Goal: Task Accomplishment & Management: Manage account settings

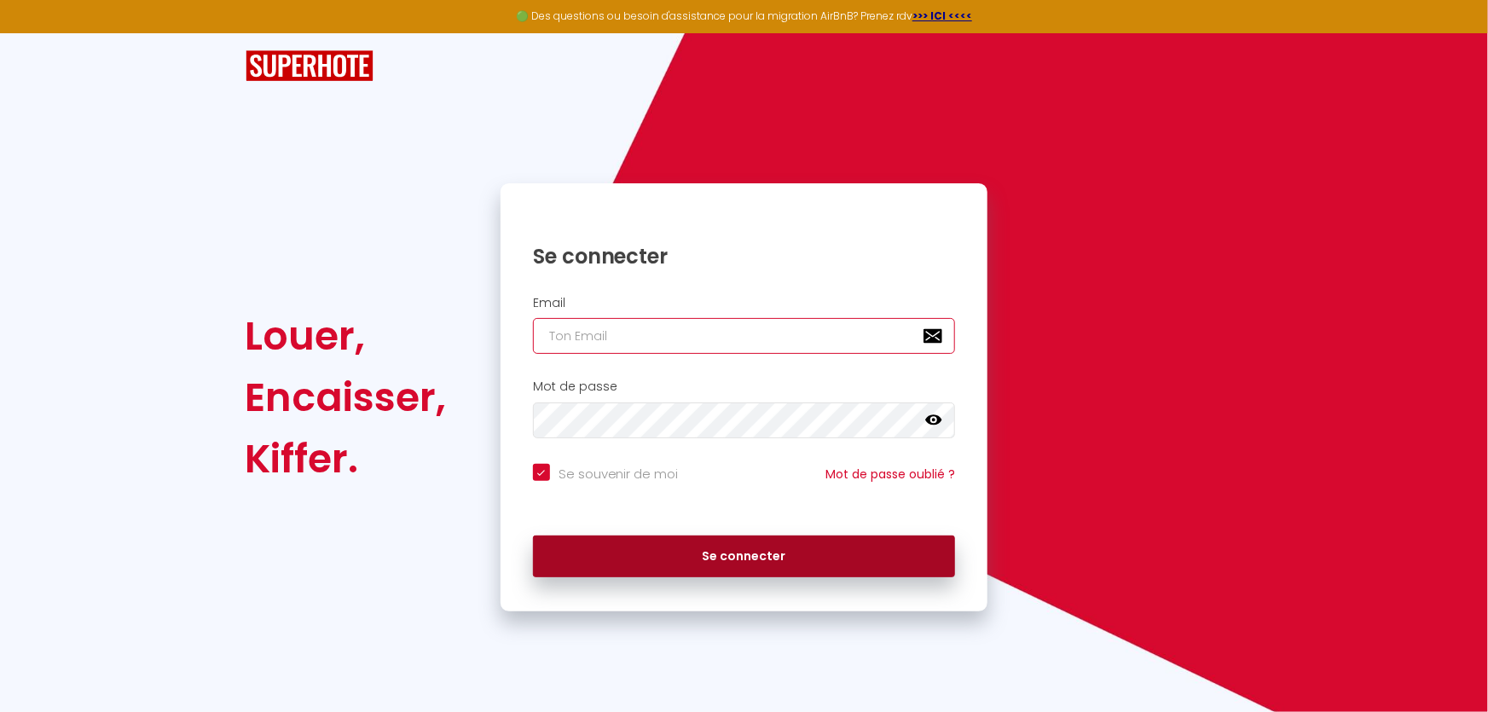
type input "[PERSON_NAME][EMAIL_ADDRESS][DOMAIN_NAME]"
click at [734, 546] on button "Se connecter" at bounding box center [744, 557] width 423 height 43
checkbox input "true"
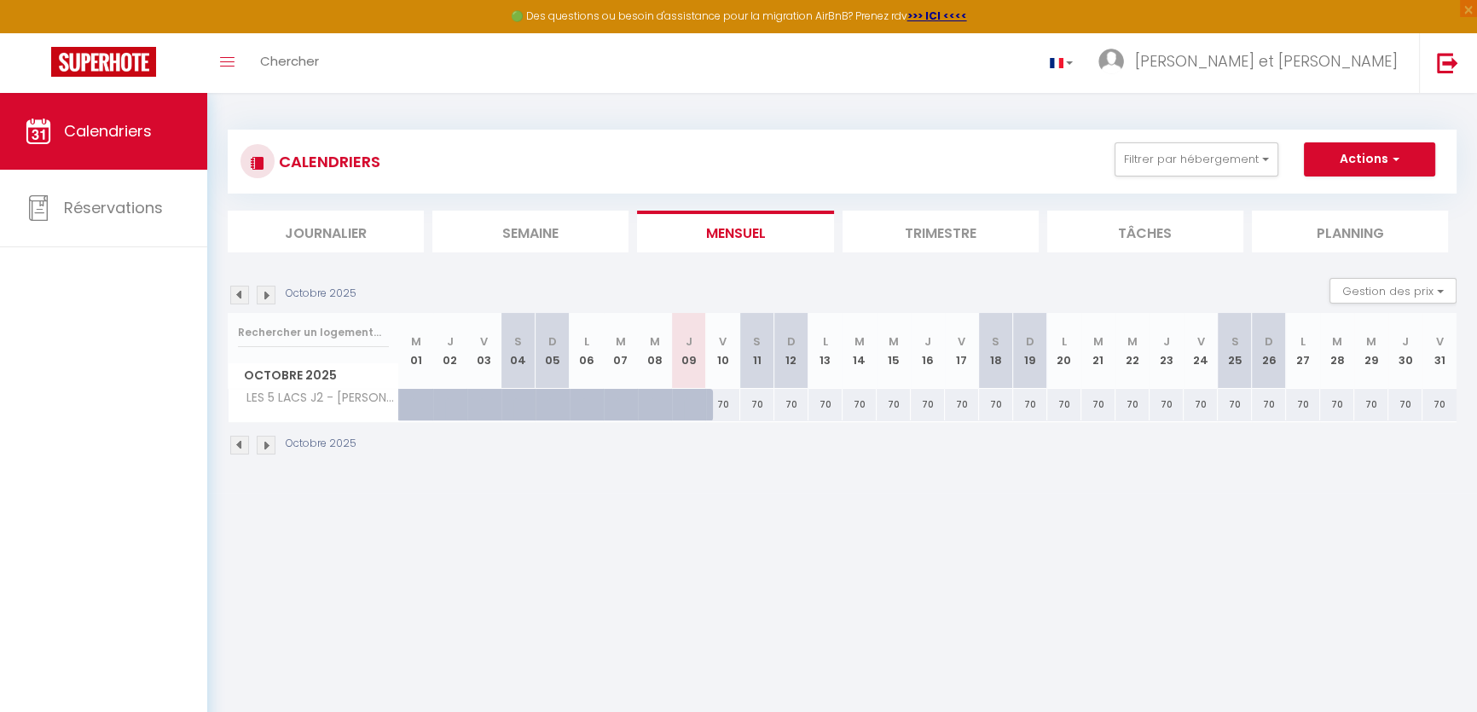
click at [267, 296] on img at bounding box center [266, 295] width 19 height 19
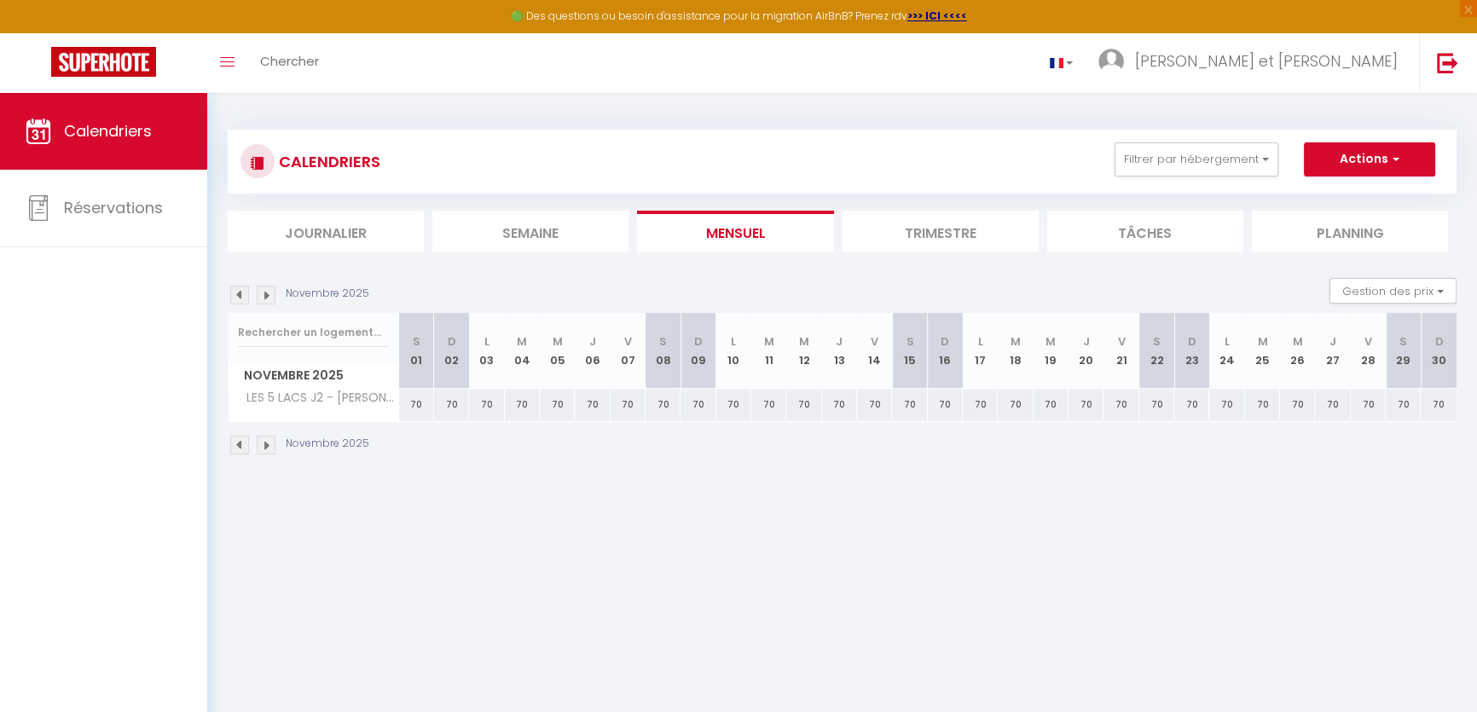
click at [267, 296] on img at bounding box center [266, 295] width 19 height 19
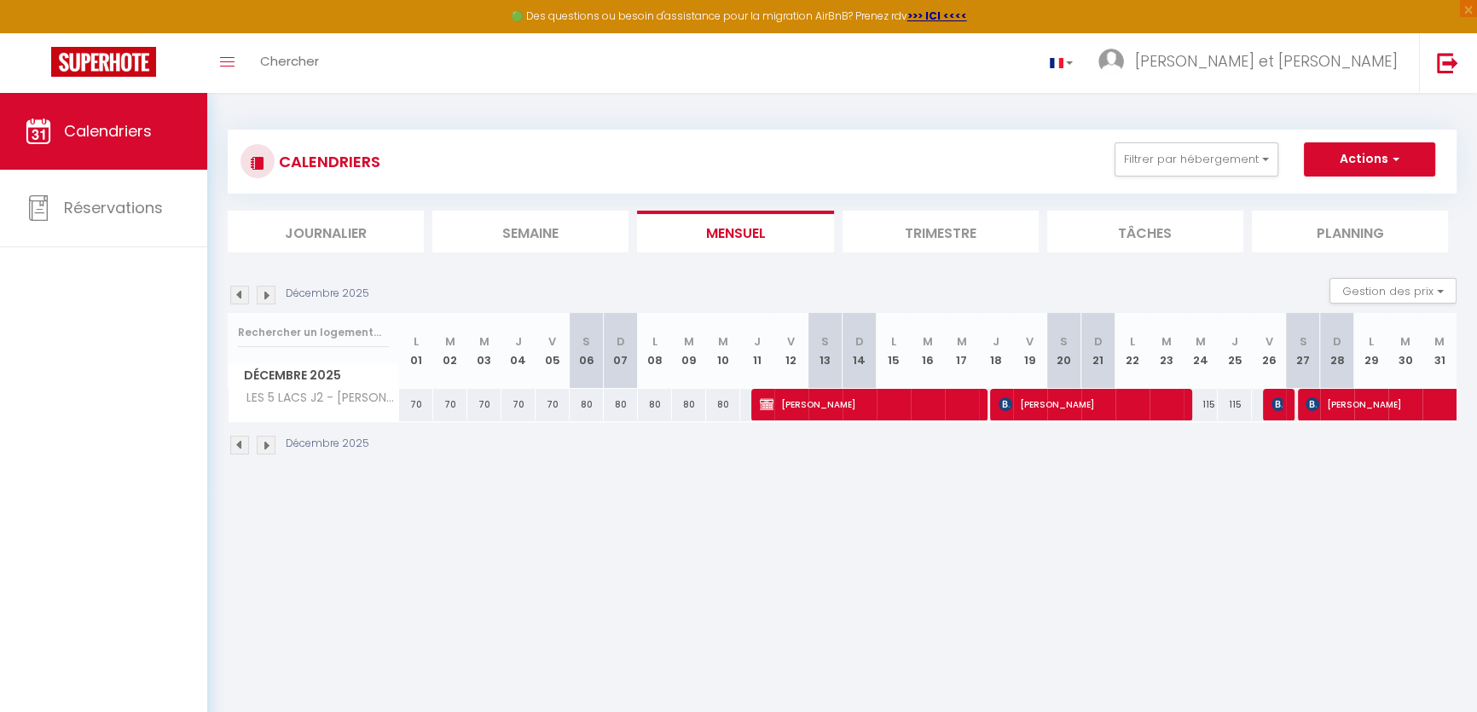
click at [267, 296] on img at bounding box center [266, 295] width 19 height 19
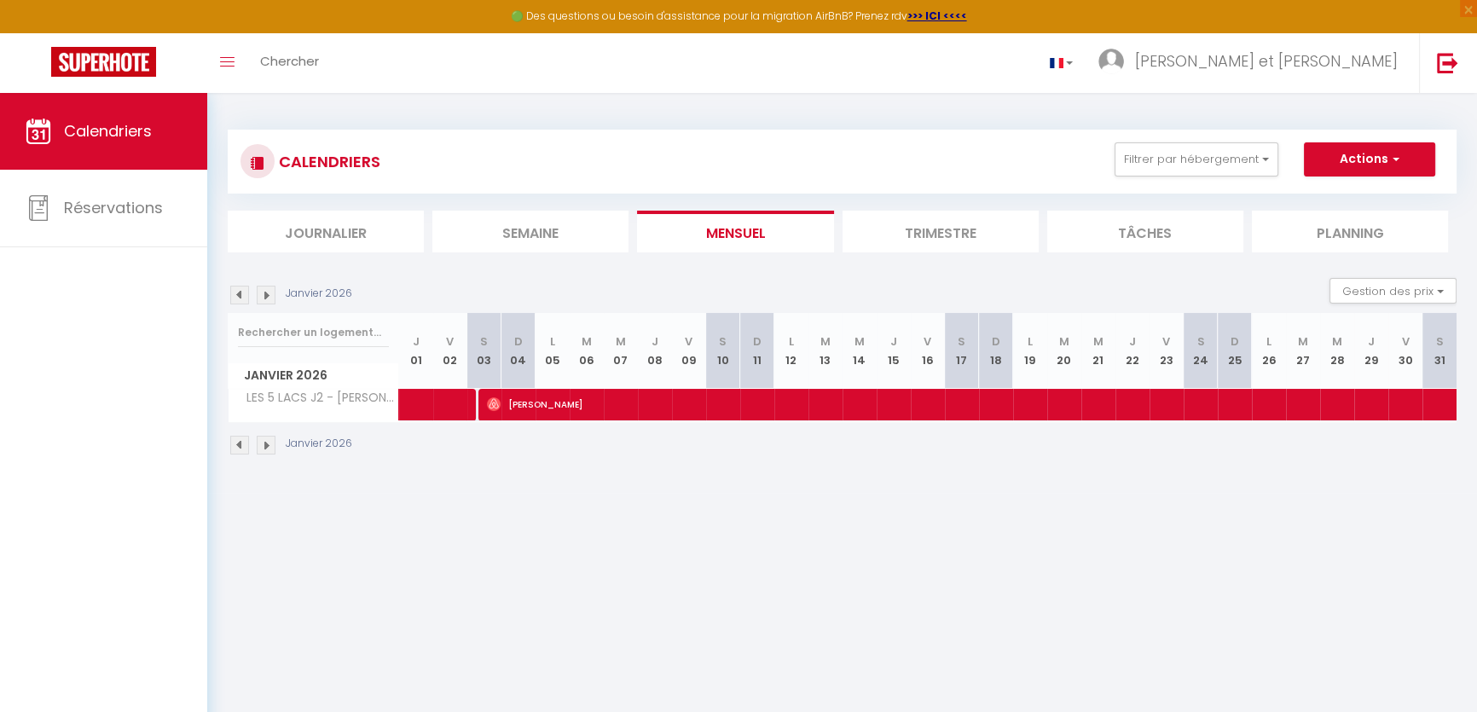
click at [267, 296] on img at bounding box center [266, 295] width 19 height 19
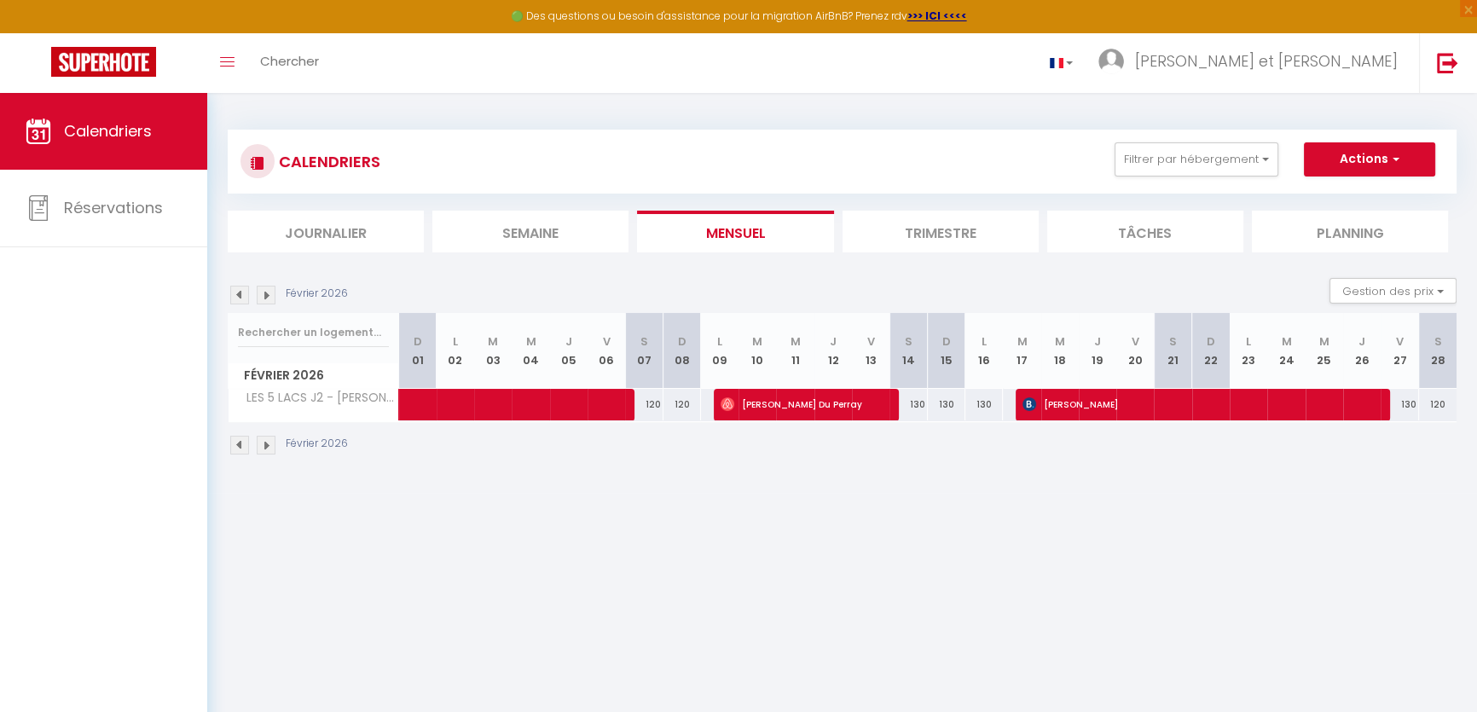
click at [267, 296] on img at bounding box center [266, 295] width 19 height 19
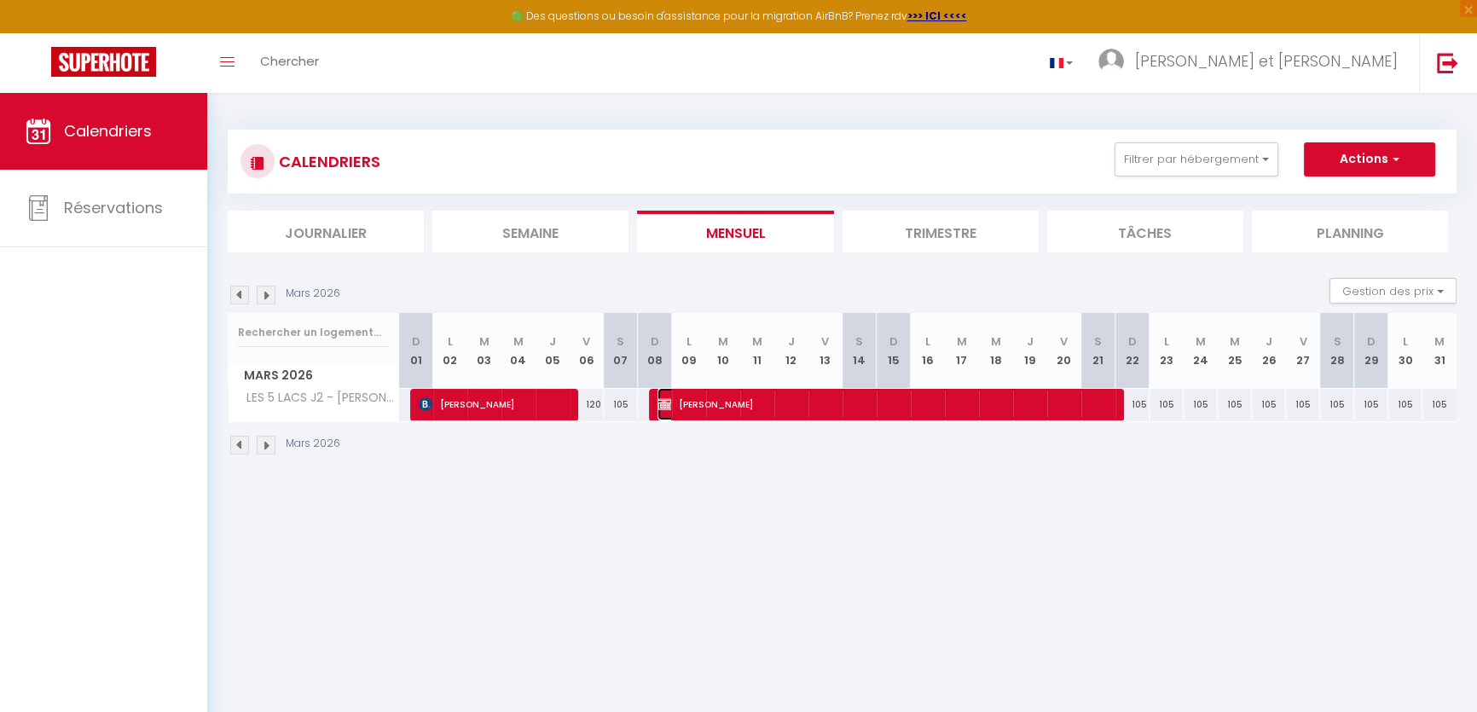
click at [1009, 396] on span "[PERSON_NAME]" at bounding box center [885, 404] width 455 height 32
select select "OK"
select select "KO"
select select "0"
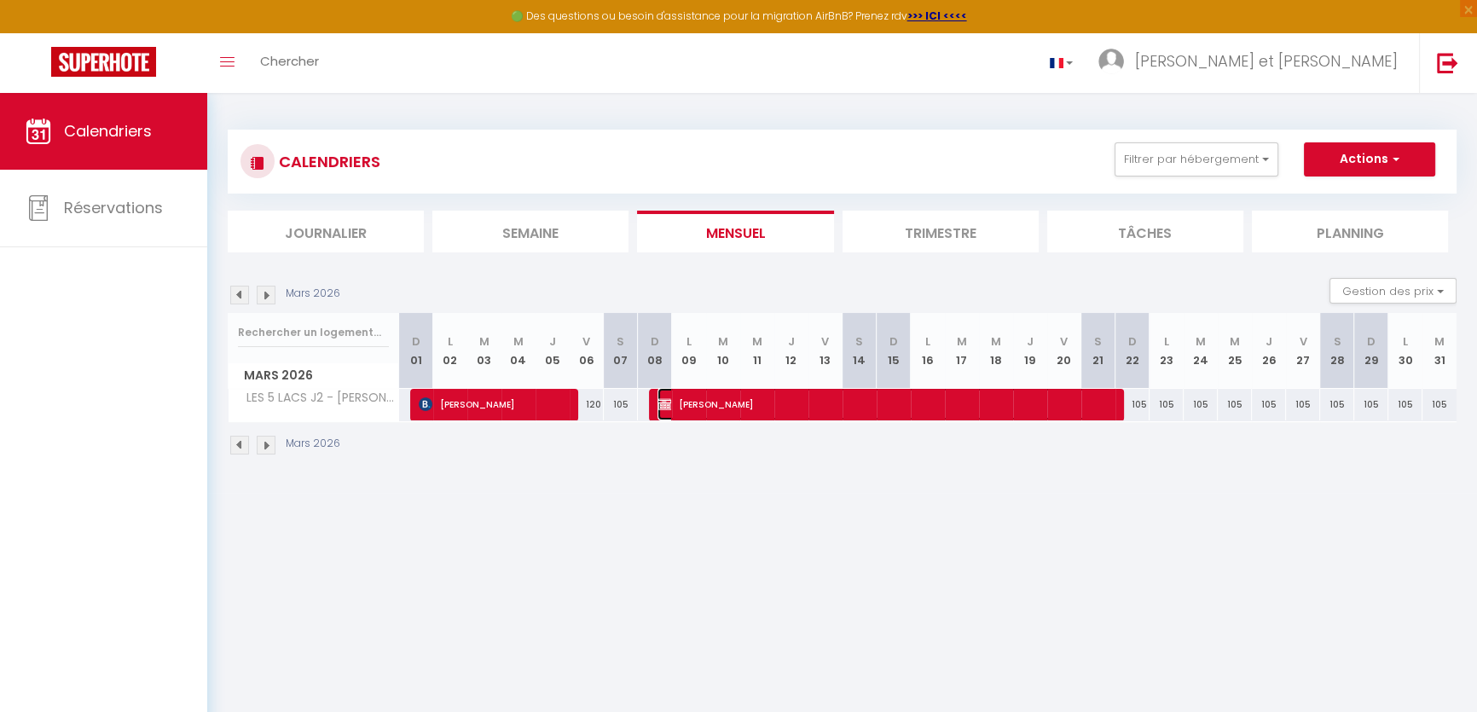
select select "1"
select select
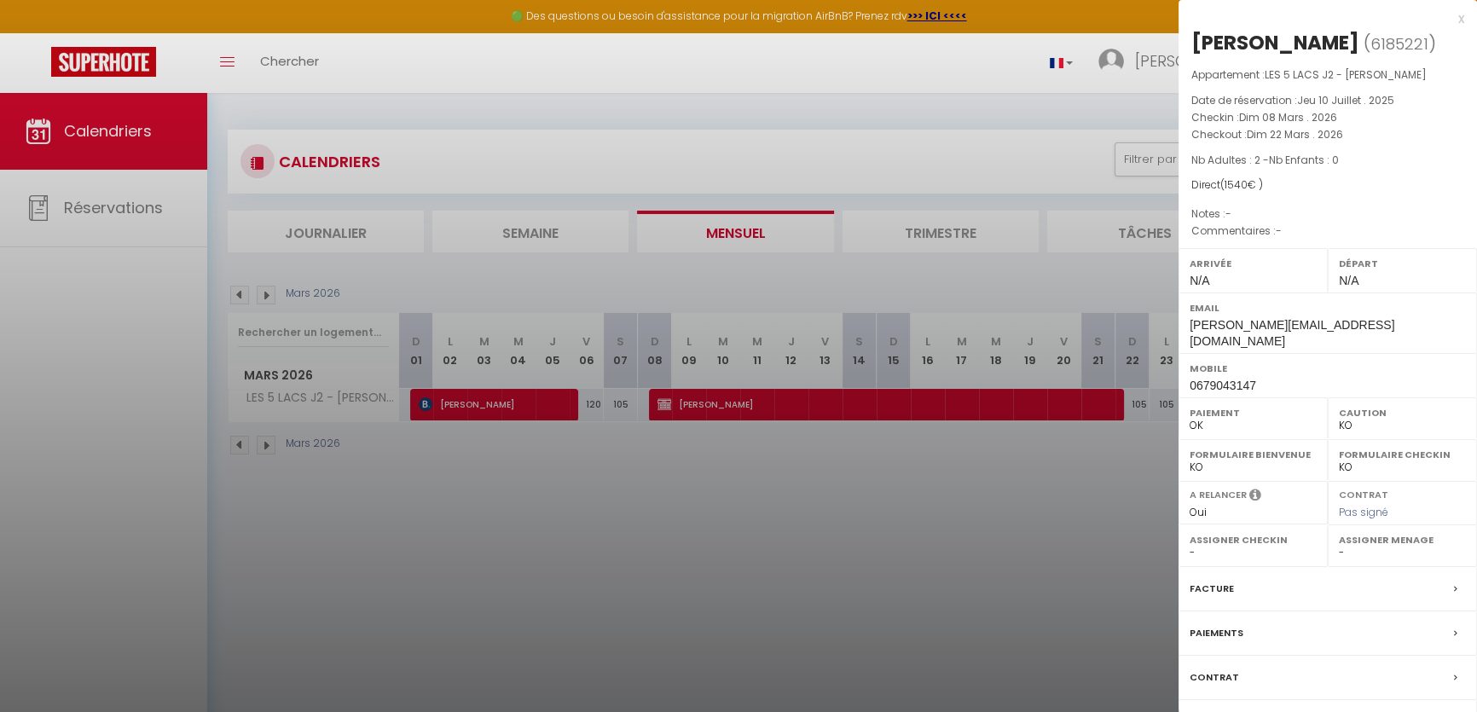
click at [1223, 669] on label "Contrat" at bounding box center [1214, 678] width 49 height 18
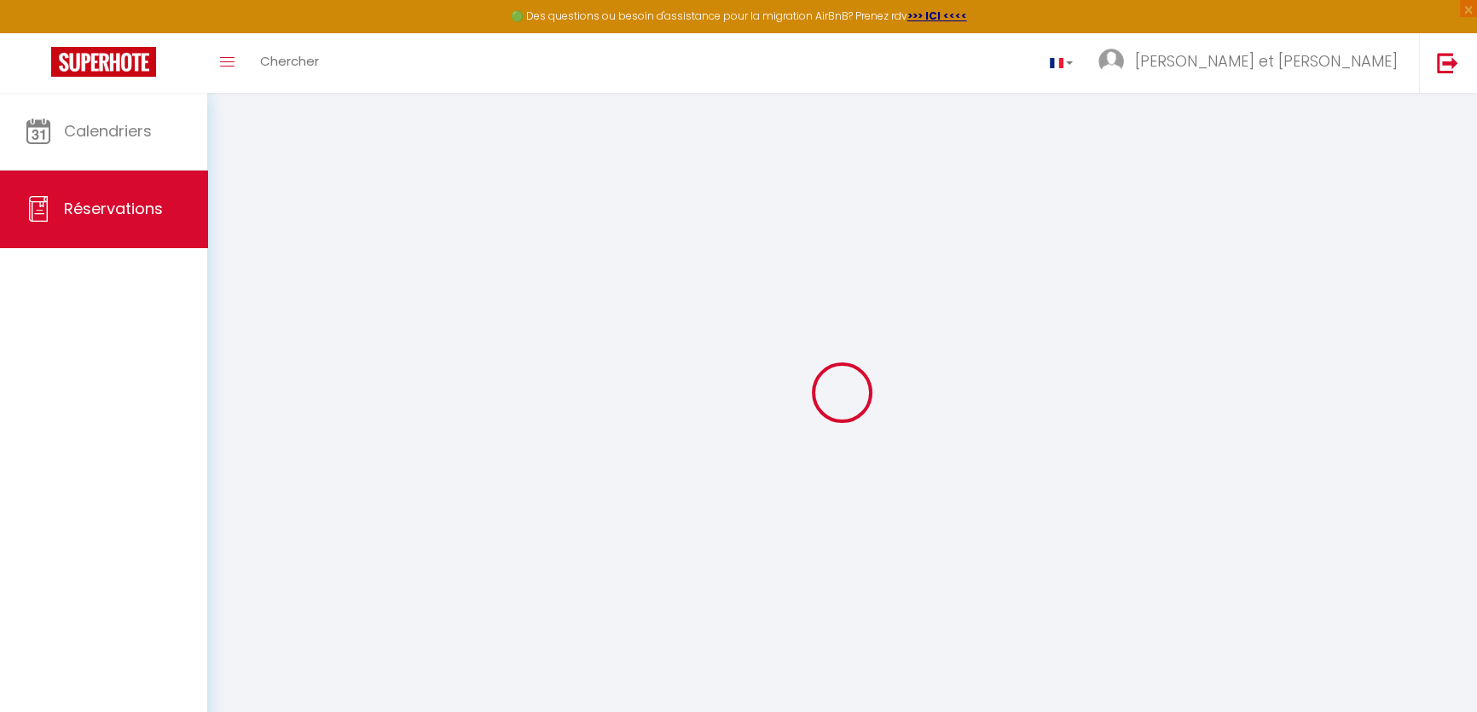
select select
checkbox input "false"
select select
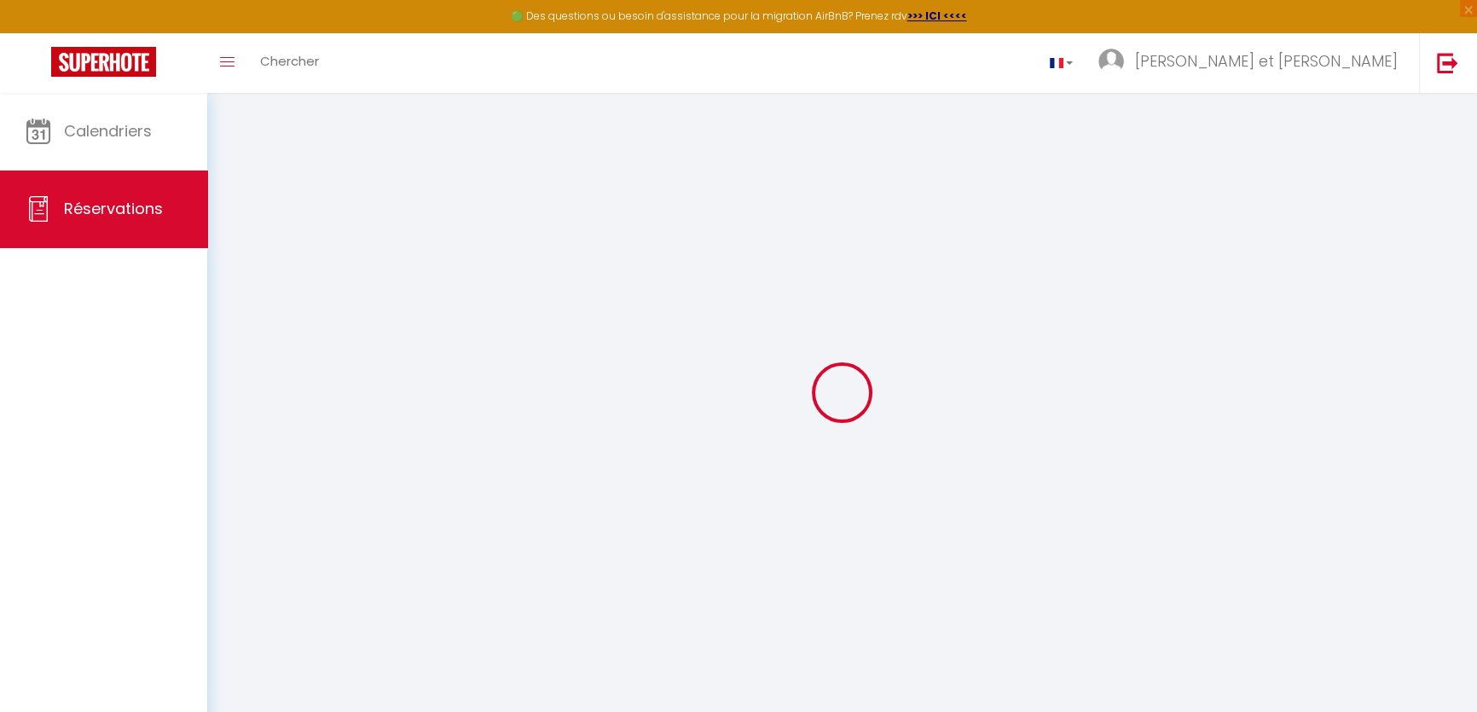
checkbox input "false"
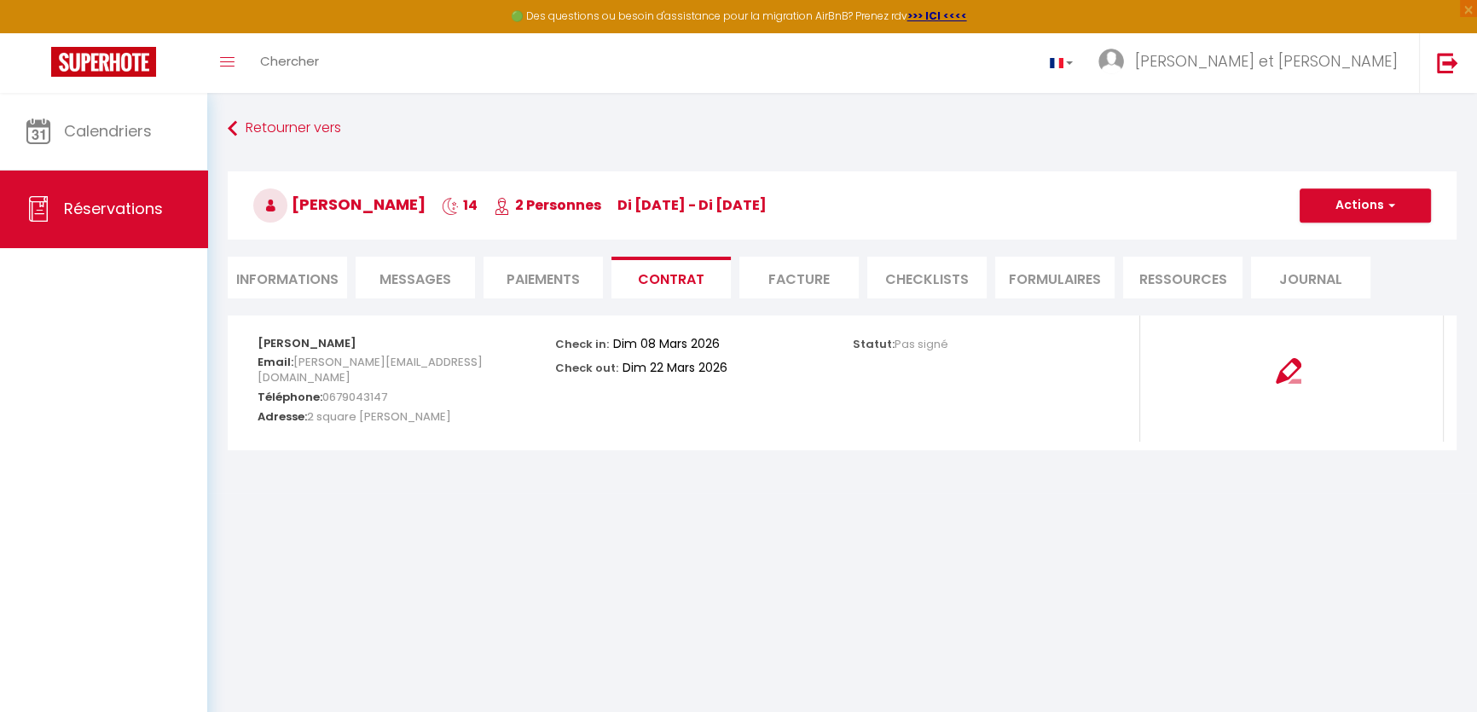
click at [277, 283] on li "Informations" at bounding box center [287, 278] width 119 height 42
select select
